Goal: Check status: Check status

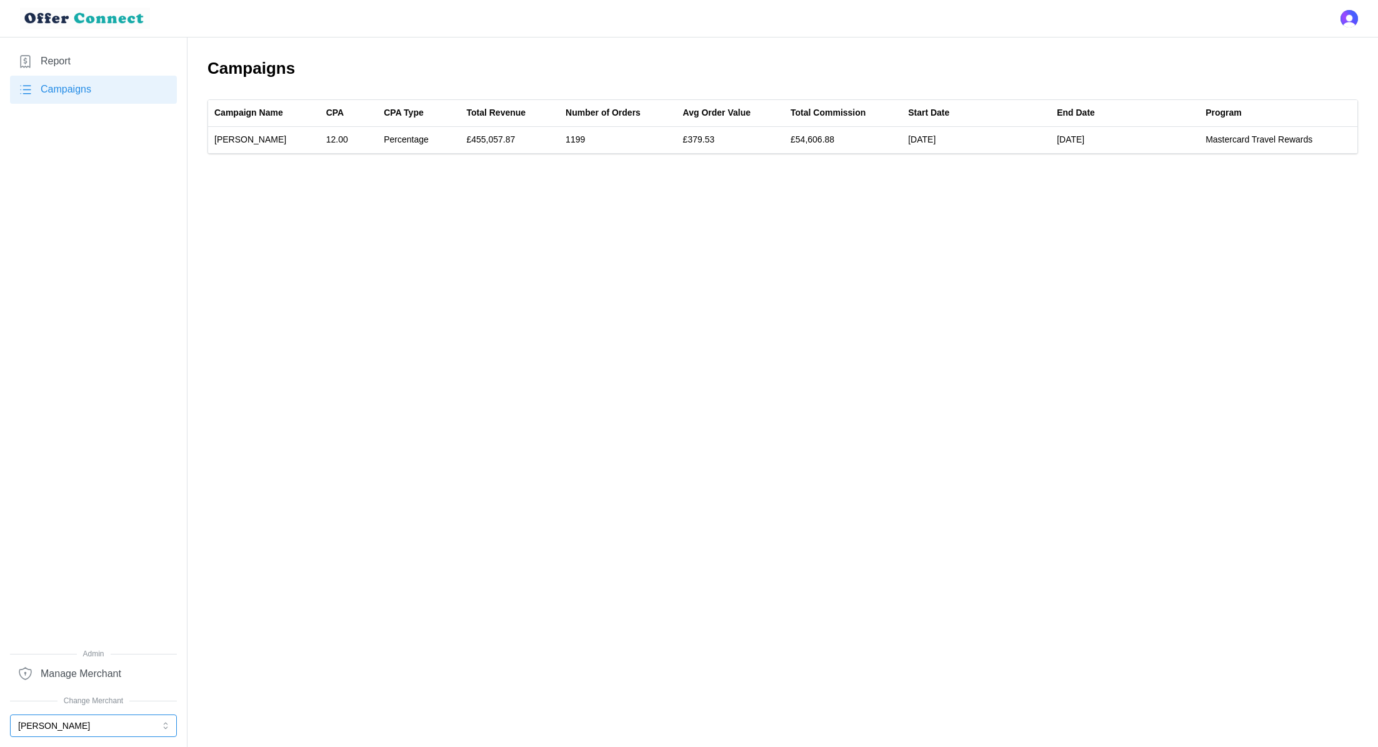
click at [73, 726] on button "[PERSON_NAME]" at bounding box center [93, 725] width 167 height 23
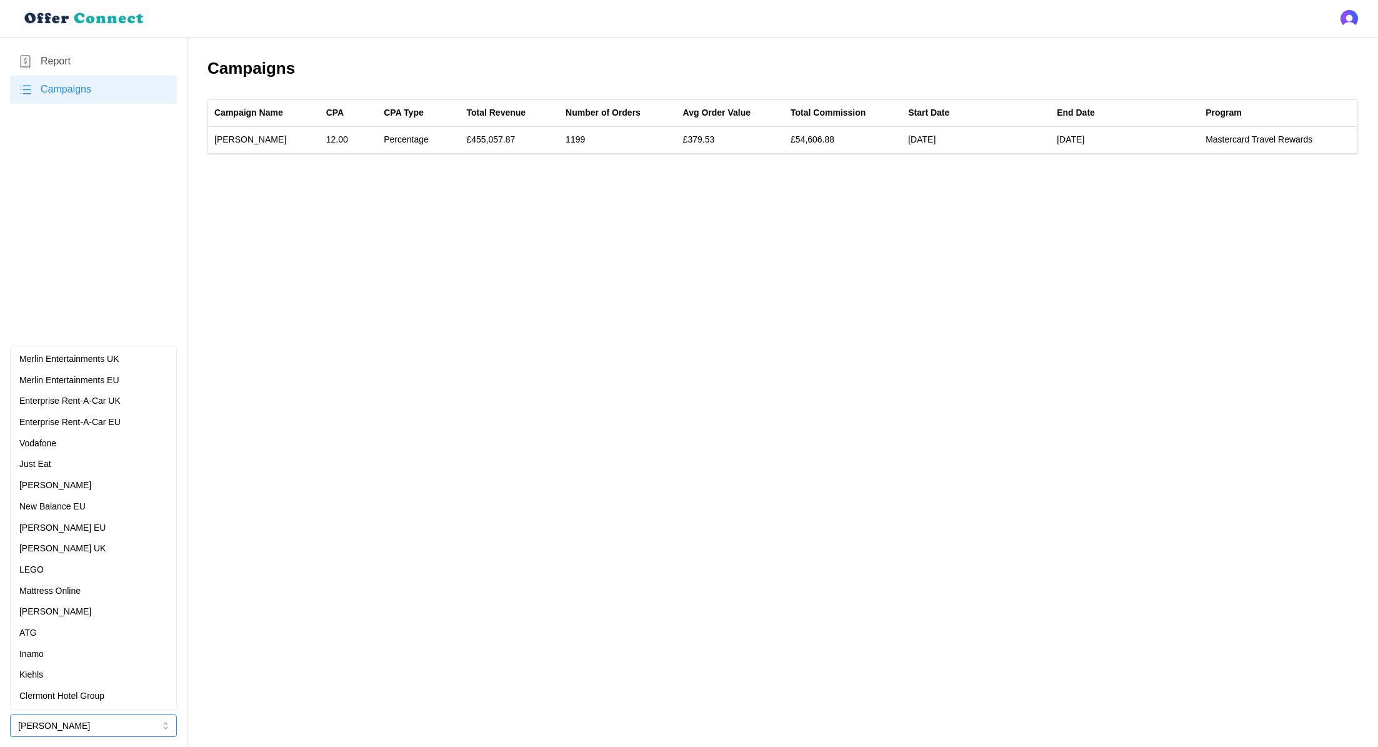
click at [88, 445] on div "Vodafone" at bounding box center [93, 444] width 148 height 14
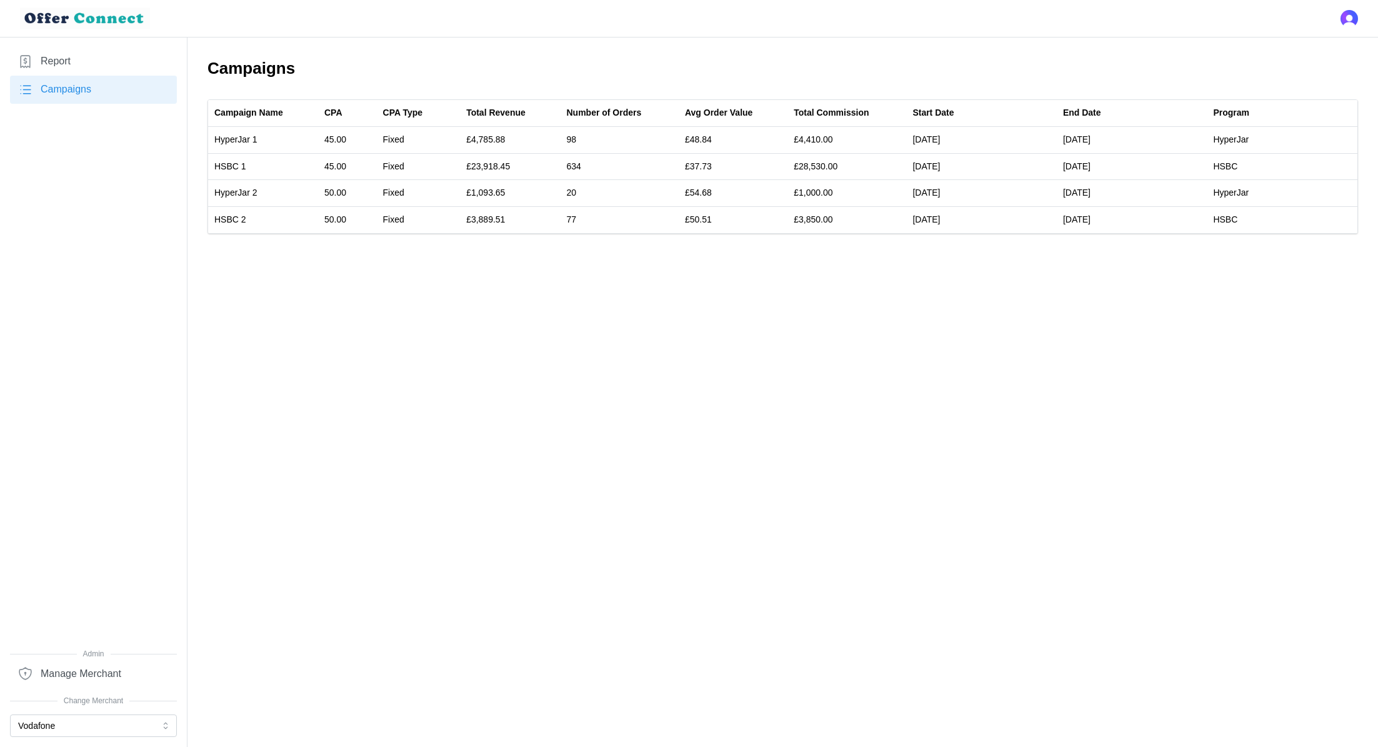
click at [64, 48] on link "Report" at bounding box center [93, 62] width 167 height 28
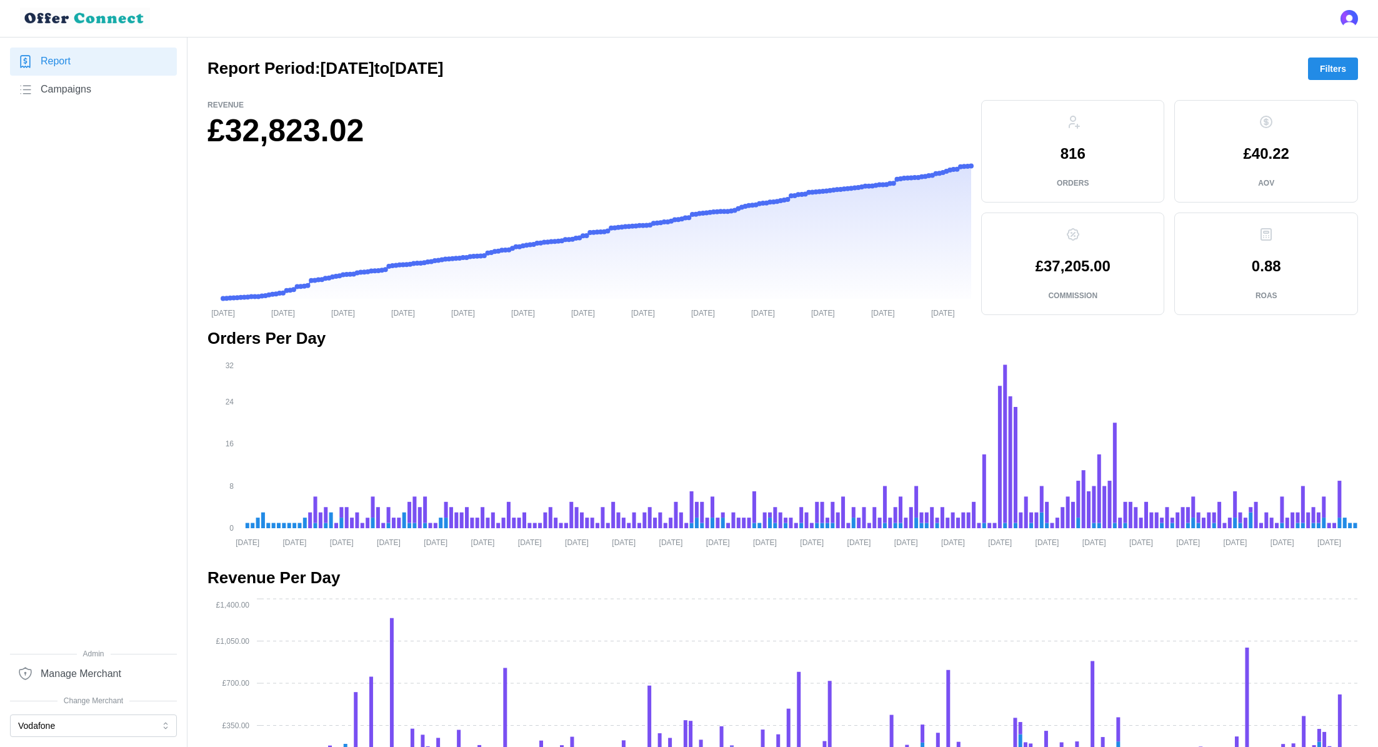
click at [1330, 62] on span "Filters" at bounding box center [1333, 68] width 26 height 21
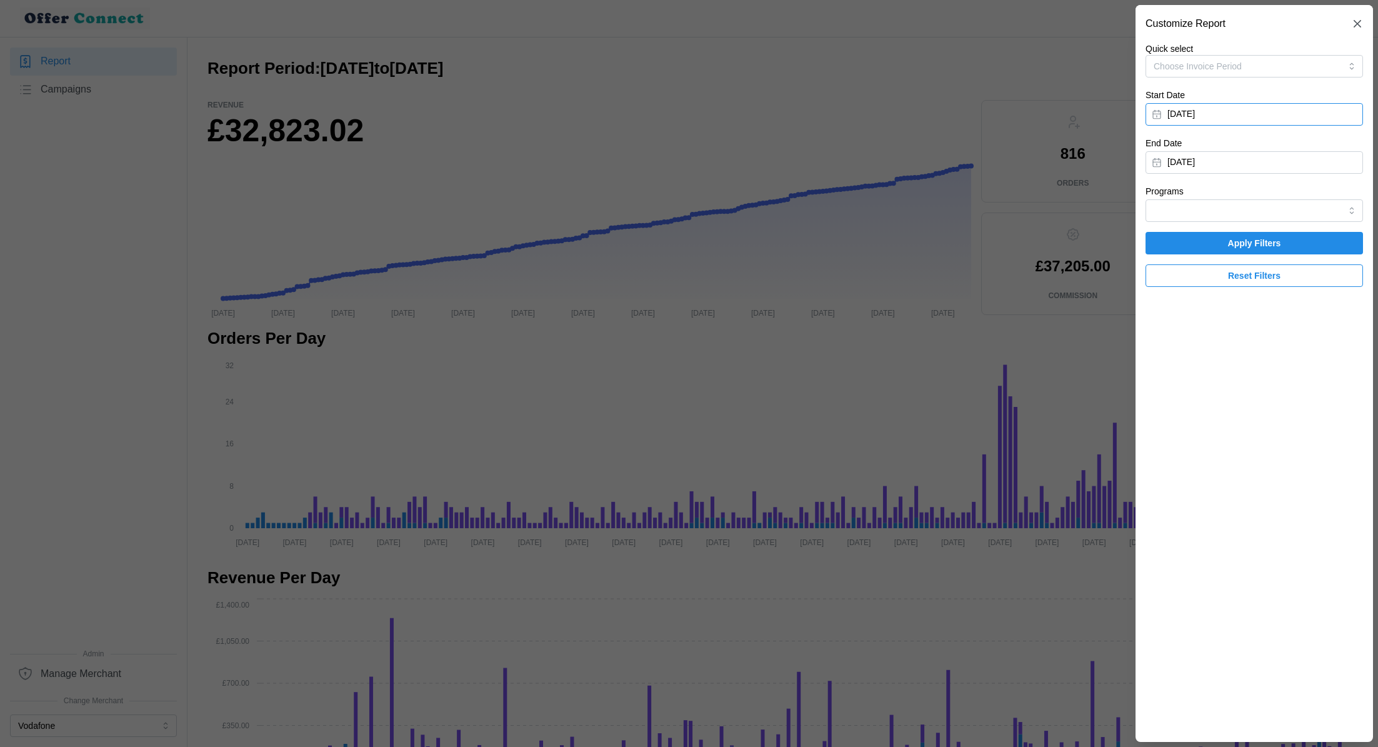
click at [1247, 118] on button "[DATE]" at bounding box center [1255, 114] width 218 height 23
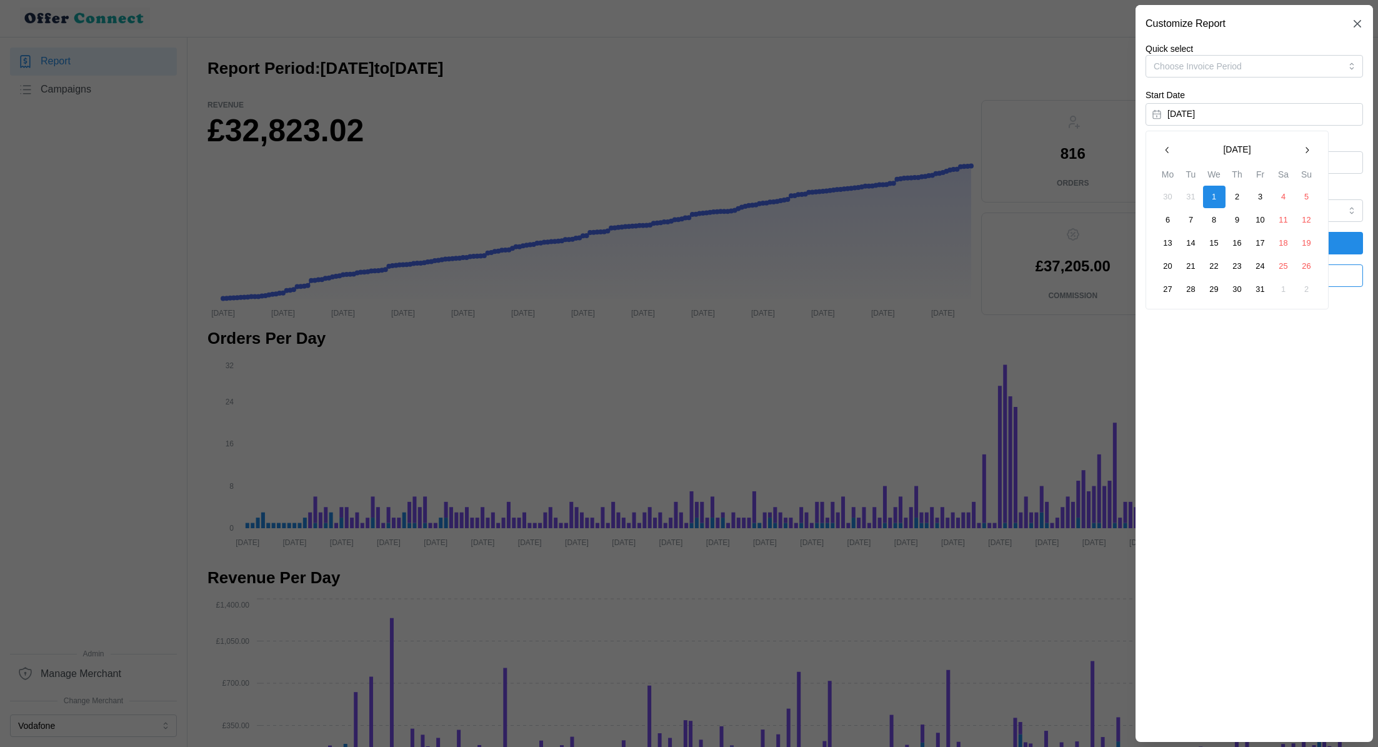
click at [1300, 156] on button "button" at bounding box center [1307, 150] width 23 height 23
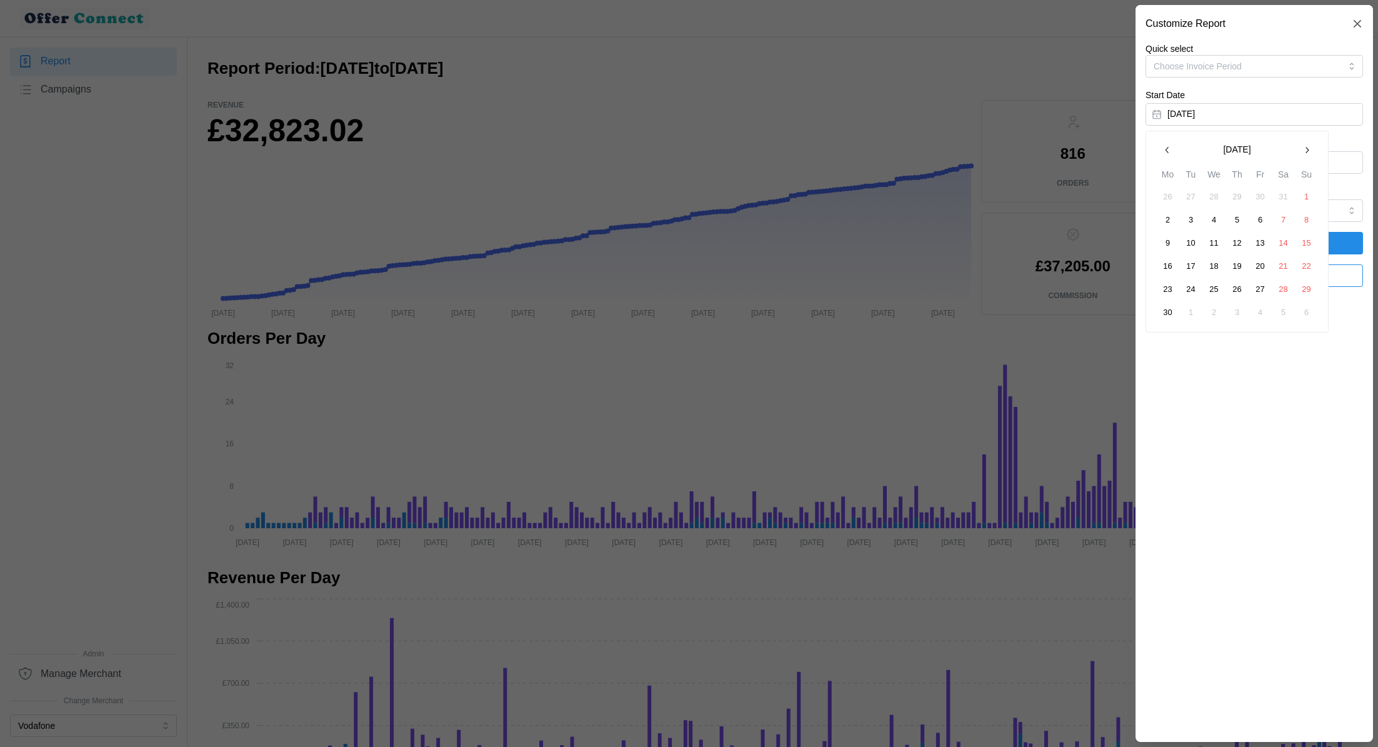
click at [1300, 156] on button "button" at bounding box center [1307, 150] width 23 height 23
click at [1260, 193] on button "1" at bounding box center [1261, 197] width 23 height 23
click at [1325, 151] on button "[DATE]" at bounding box center [1255, 162] width 218 height 23
click at [1163, 202] on icon "button" at bounding box center [1168, 198] width 10 height 10
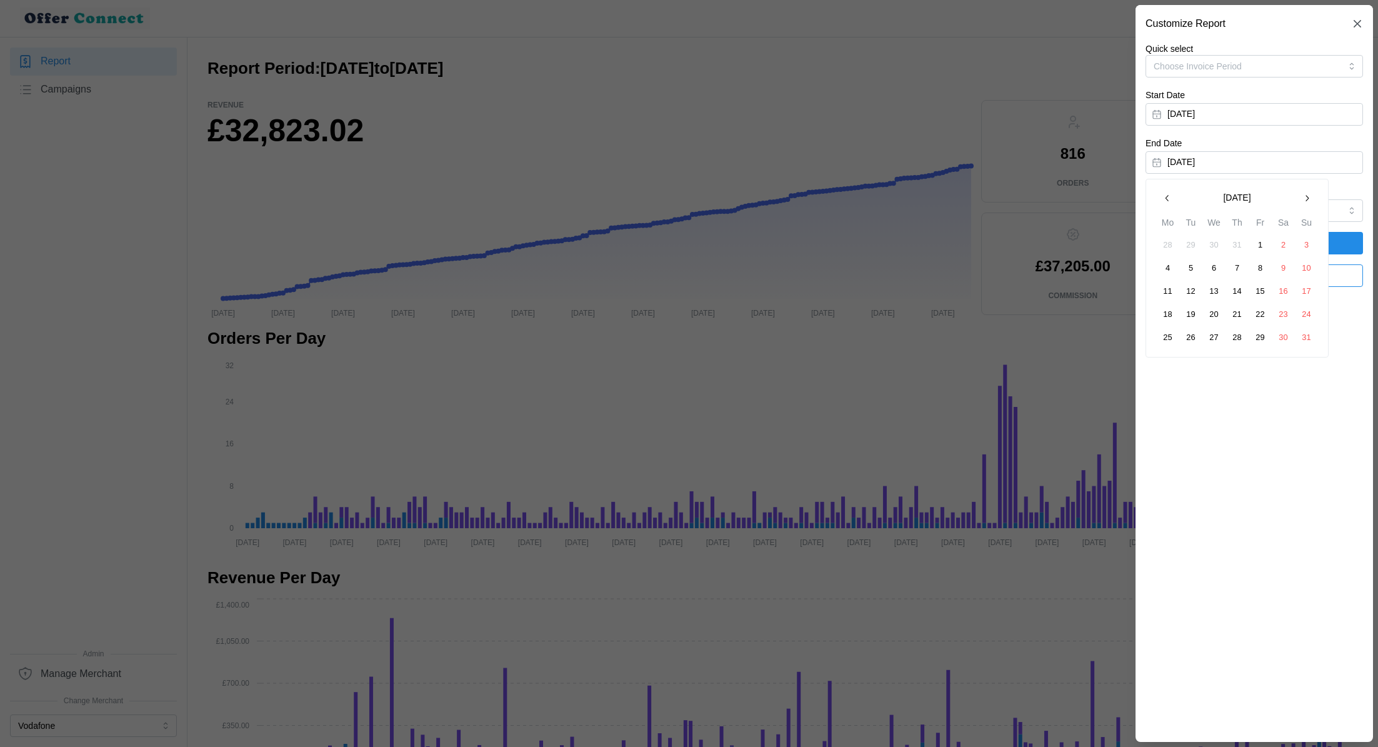
click at [1305, 336] on button "31" at bounding box center [1307, 337] width 23 height 23
click at [1304, 236] on span "Apply Filters" at bounding box center [1255, 243] width 194 height 21
